Goal: Information Seeking & Learning: Learn about a topic

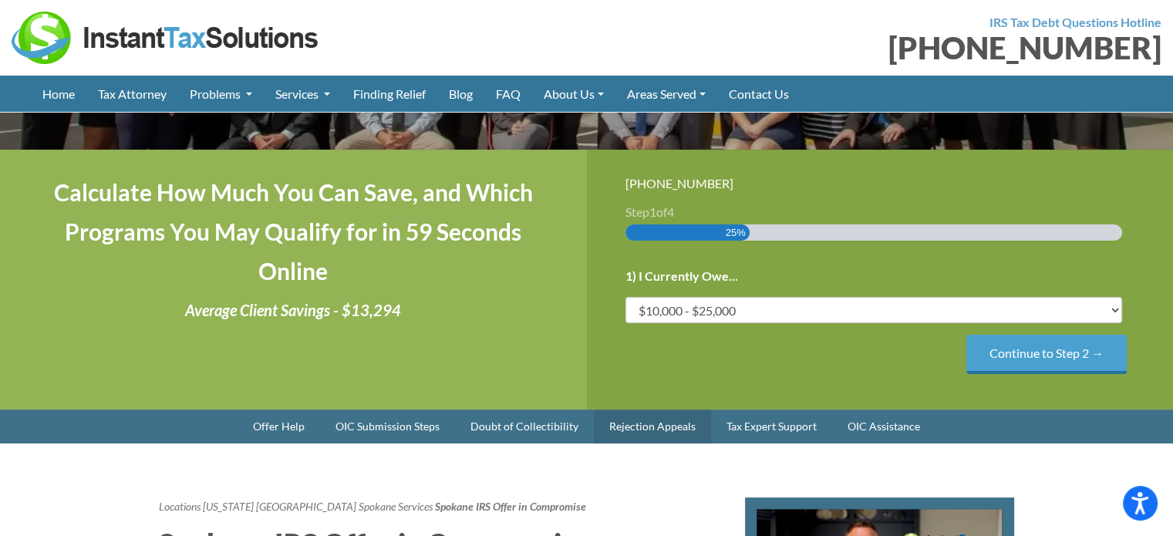
click at [677, 430] on link "Rejection Appeals" at bounding box center [652, 426] width 117 height 34
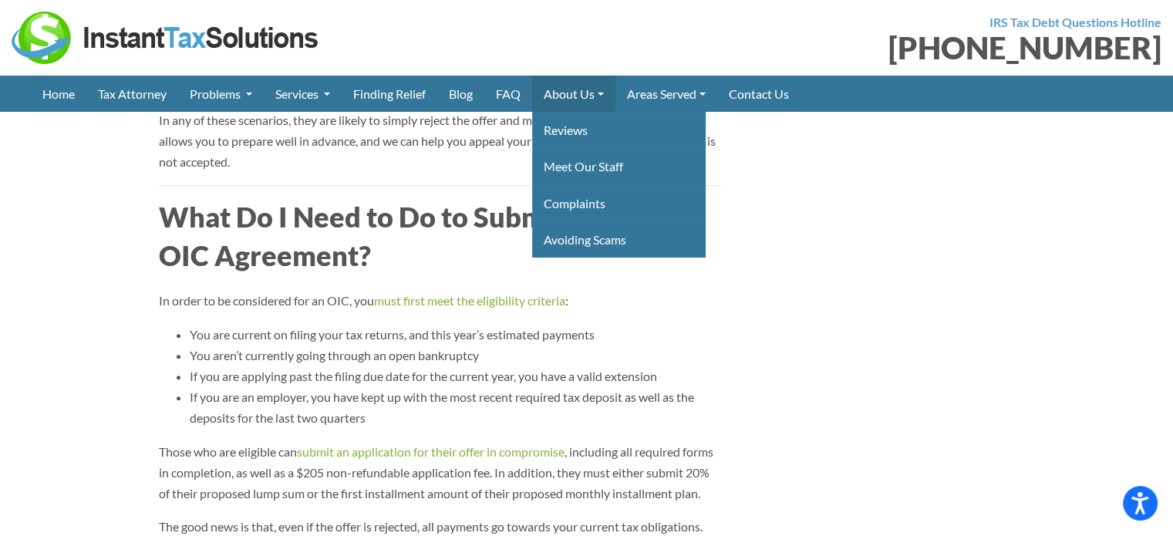
scroll to position [1642, 0]
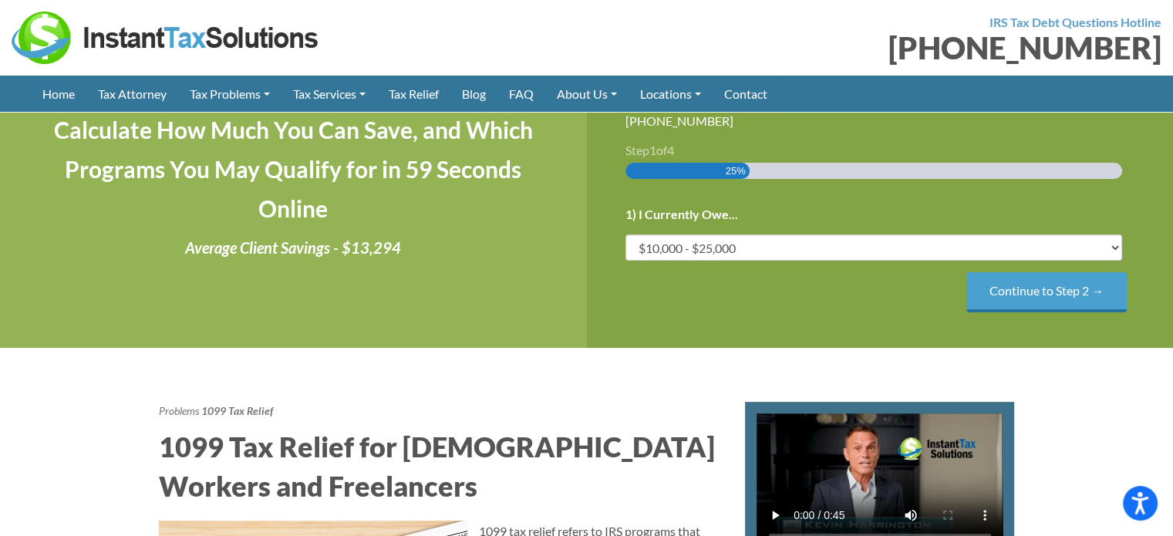
scroll to position [386, 0]
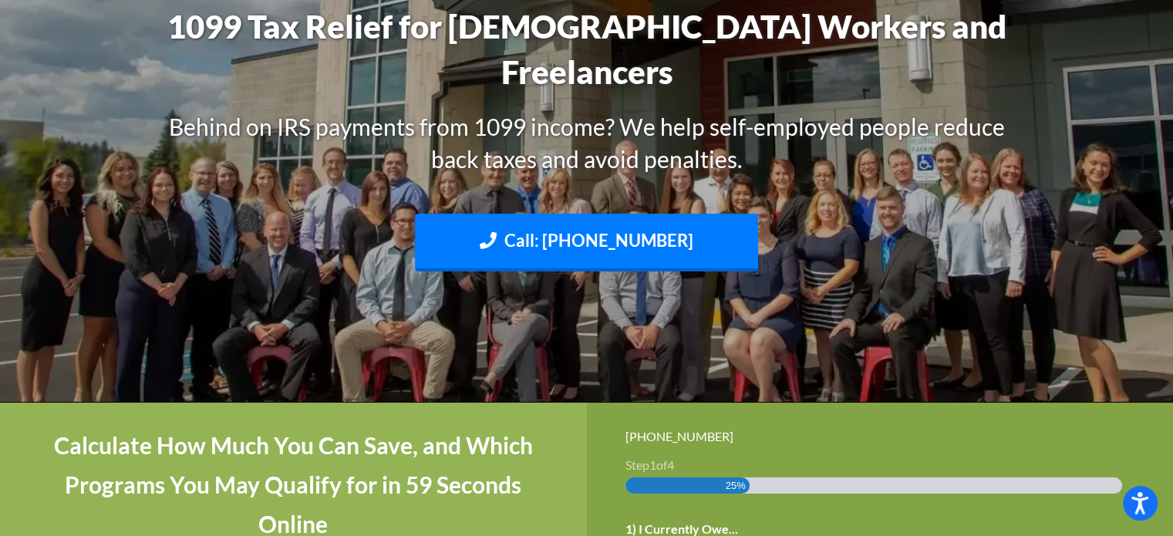
scroll to position [0, 0]
